Goal: Download file/media

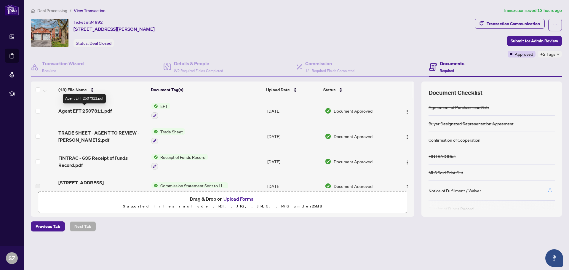
click at [106, 109] on span "Agent EFT 2507311.pdf" at bounding box center [84, 110] width 53 height 7
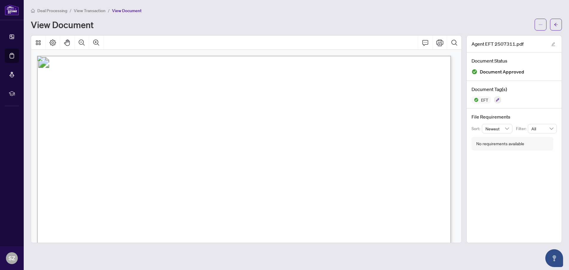
click at [77, 8] on span "View Transaction" at bounding box center [90, 10] width 32 height 5
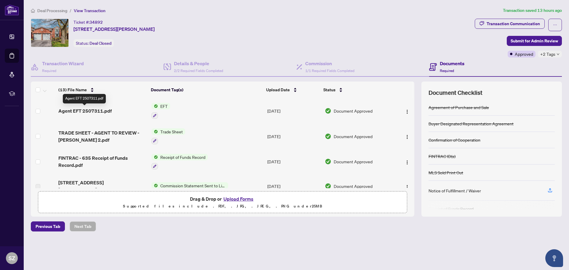
click at [95, 111] on span "Agent EFT 2507311.pdf" at bounding box center [84, 110] width 53 height 7
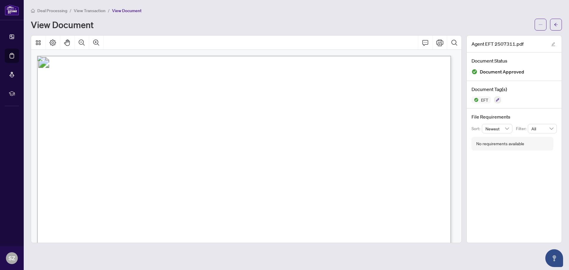
click at [95, 13] on span "View Transaction" at bounding box center [90, 10] width 32 height 5
